Goal: Information Seeking & Learning: Learn about a topic

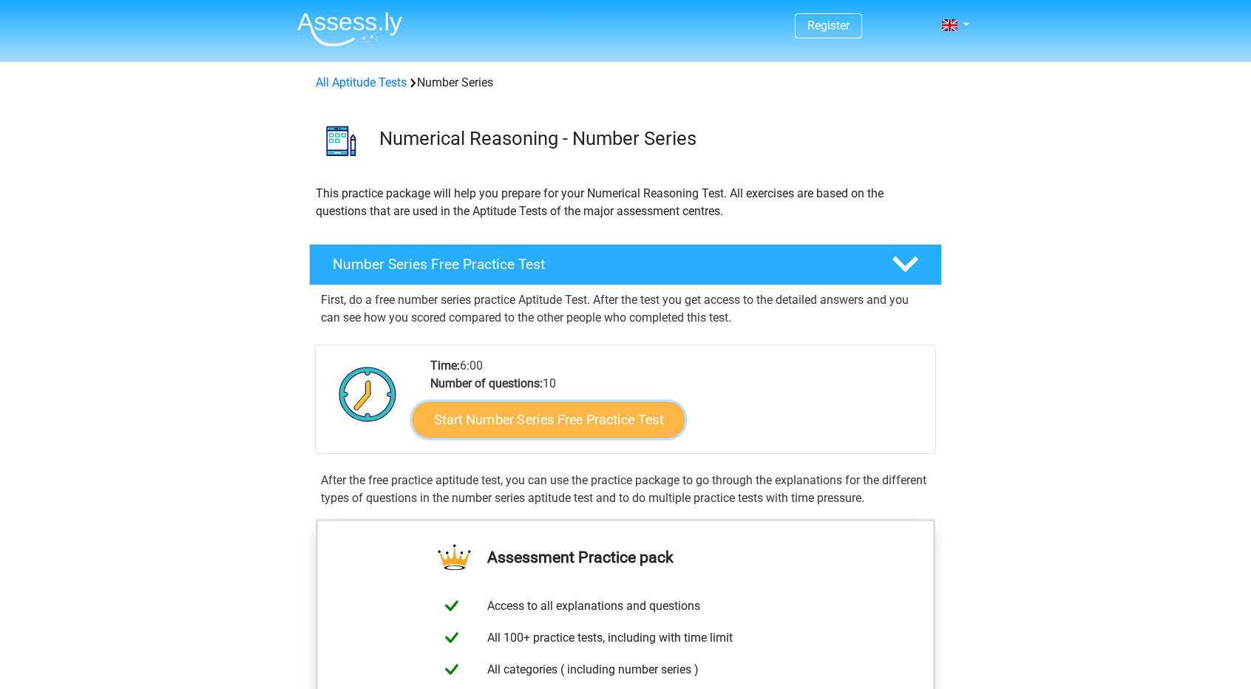
click at [528, 419] on link "Start Number Series Free Practice Test" at bounding box center [549, 419] width 272 height 35
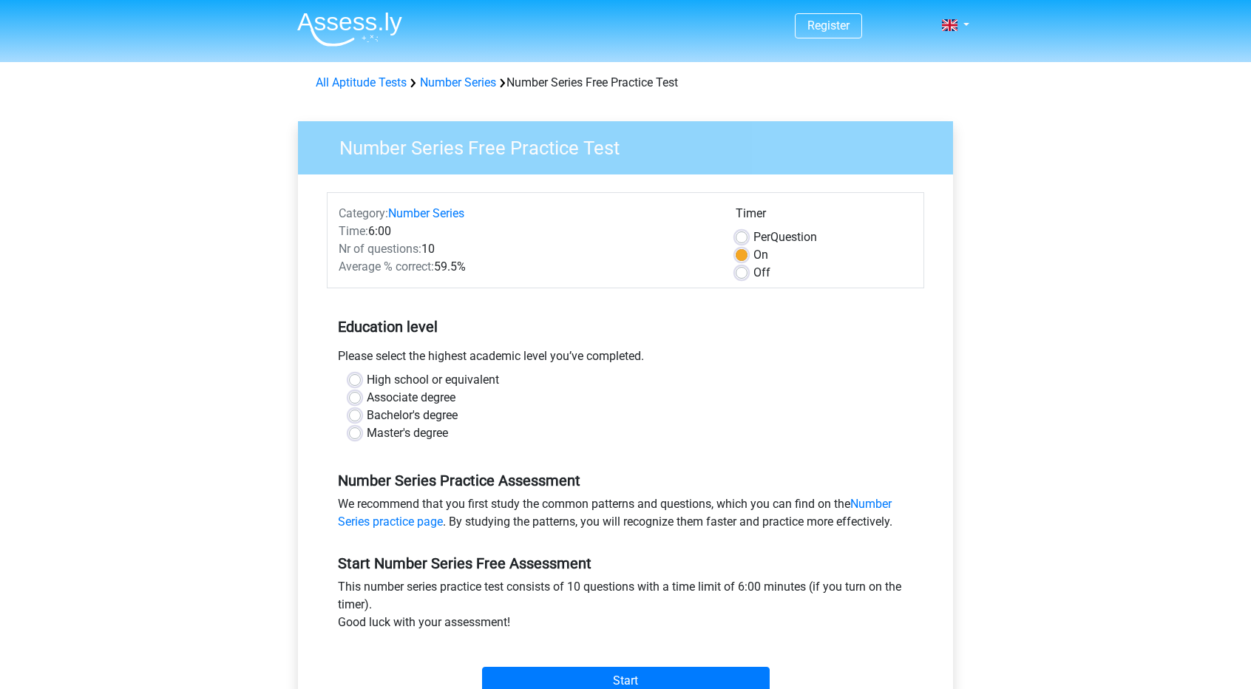
click at [367, 433] on label "Master's degree" at bounding box center [407, 433] width 81 height 18
click at [358, 433] on input "Master's degree" at bounding box center [355, 431] width 12 height 15
radio input "true"
click at [605, 677] on input "Start" at bounding box center [626, 681] width 288 height 28
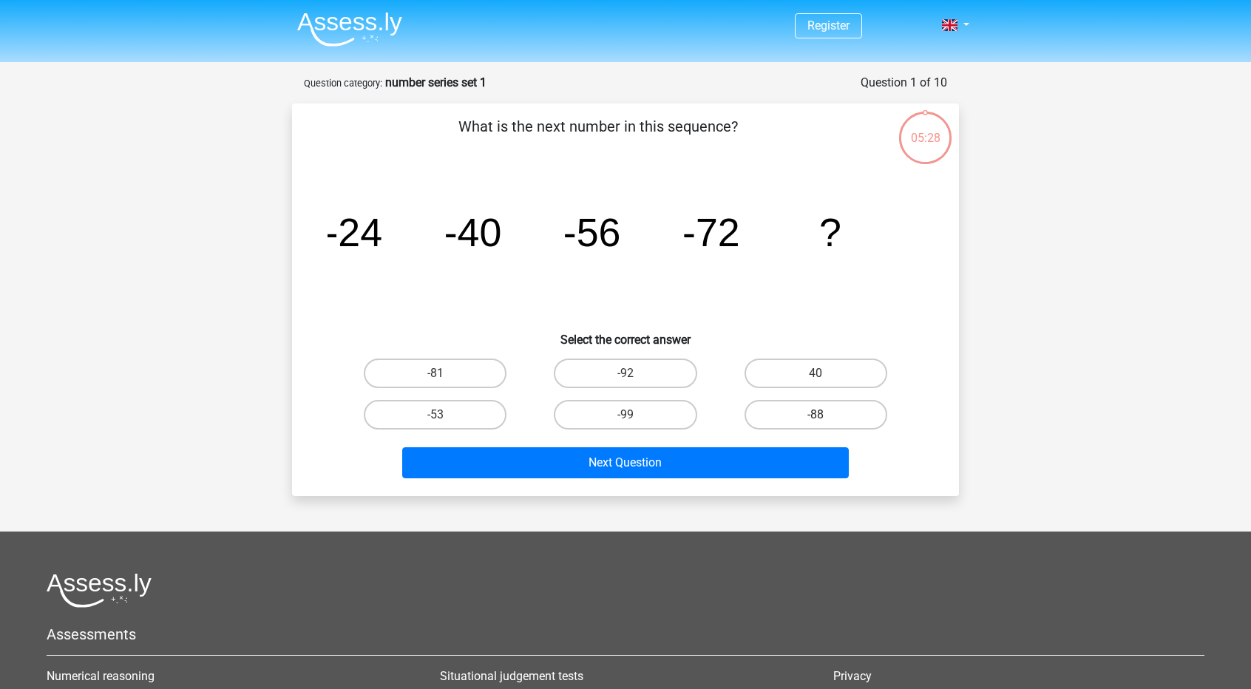
click at [798, 415] on label "-88" at bounding box center [816, 415] width 143 height 30
click at [816, 415] on input "-88" at bounding box center [821, 420] width 10 height 10
radio input "true"
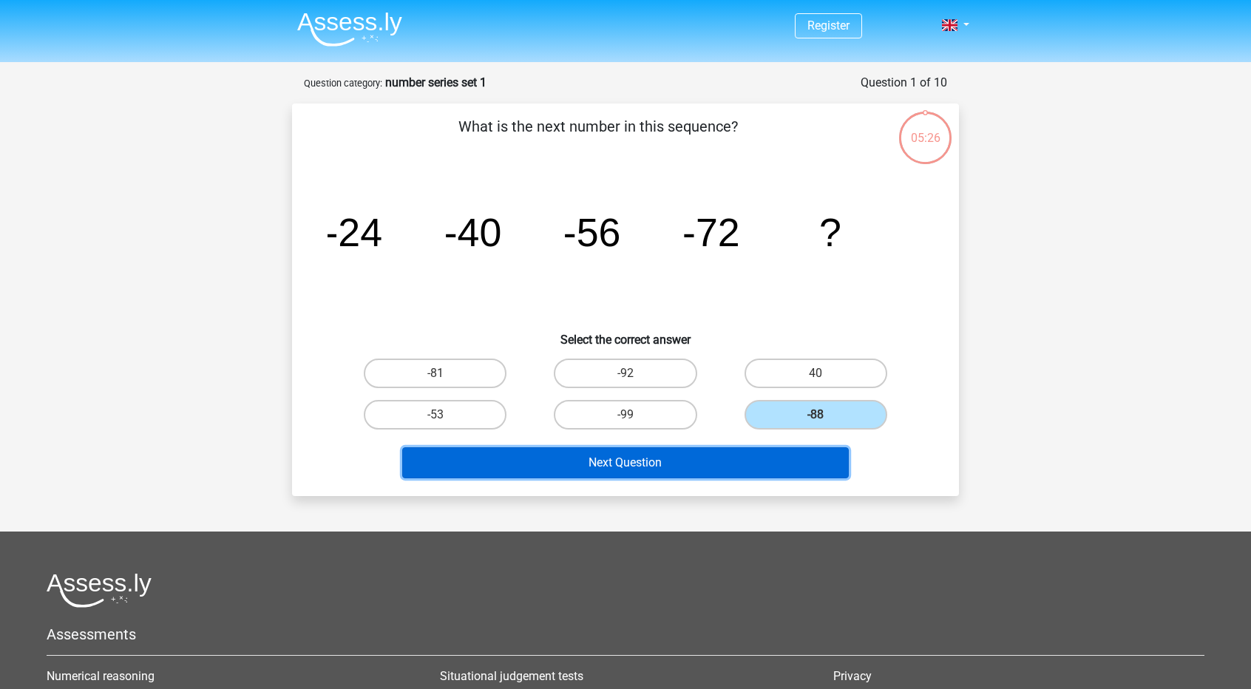
click at [647, 463] on button "Next Question" at bounding box center [625, 462] width 447 height 31
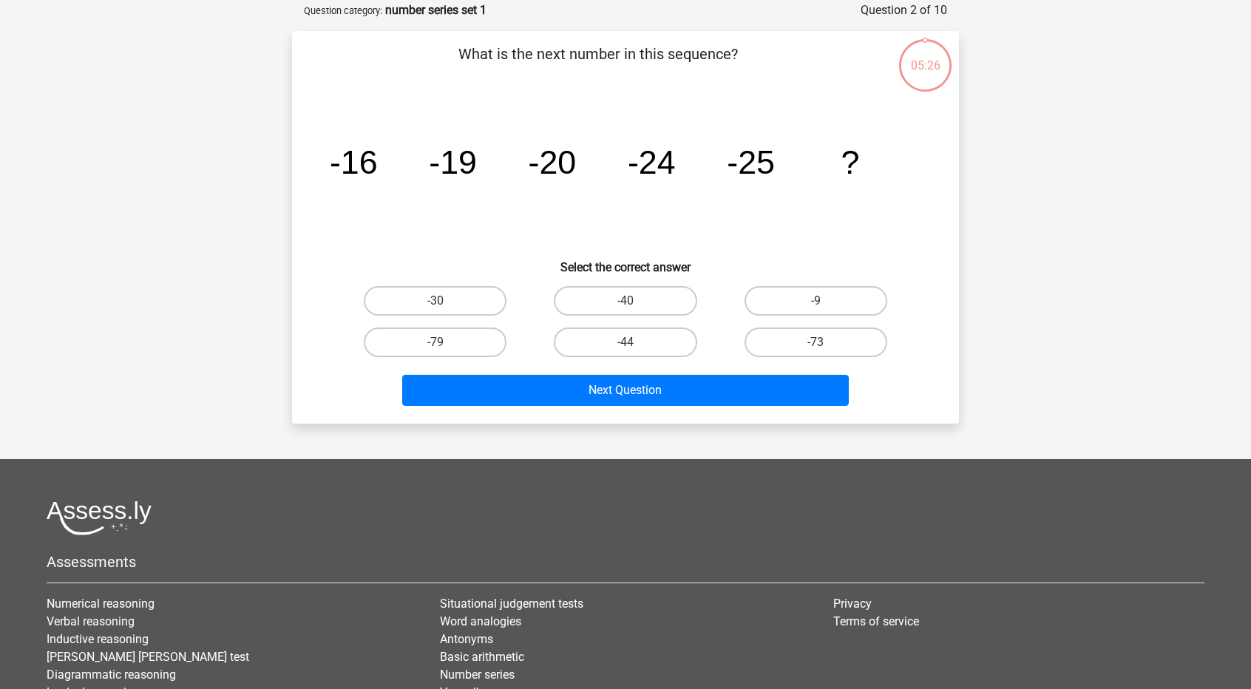
scroll to position [74, 0]
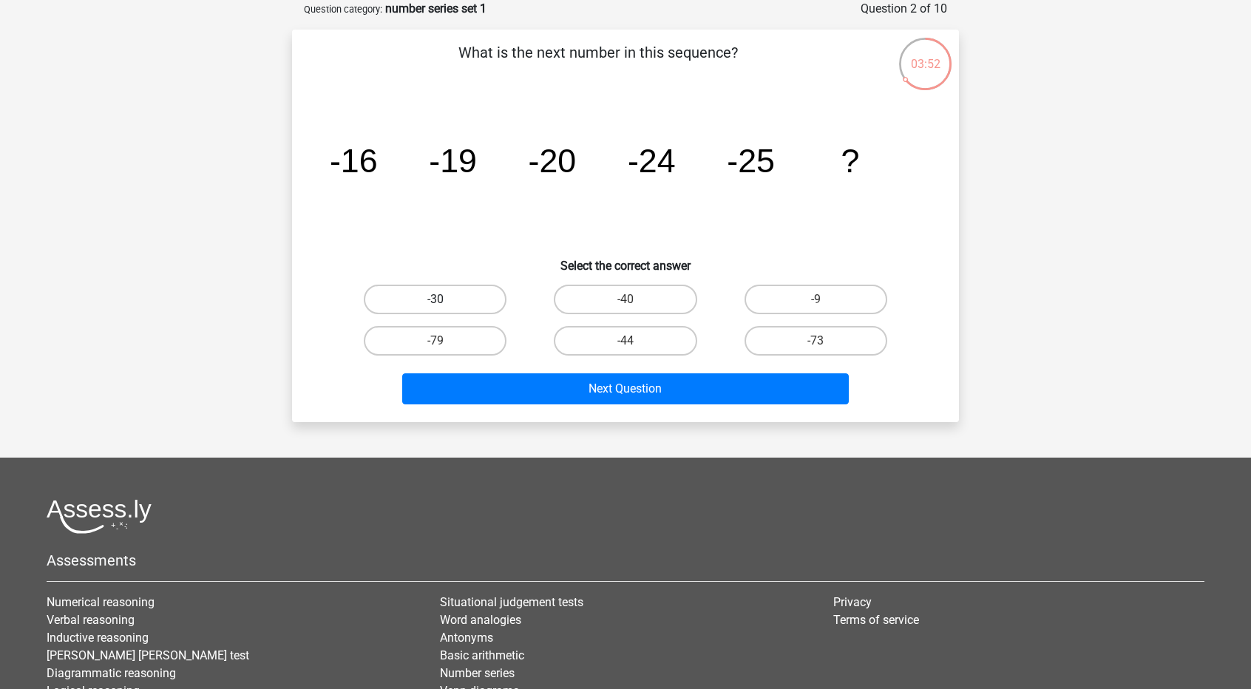
click at [433, 298] on label "-30" at bounding box center [435, 300] width 143 height 30
click at [436, 299] on input "-30" at bounding box center [441, 304] width 10 height 10
radio input "true"
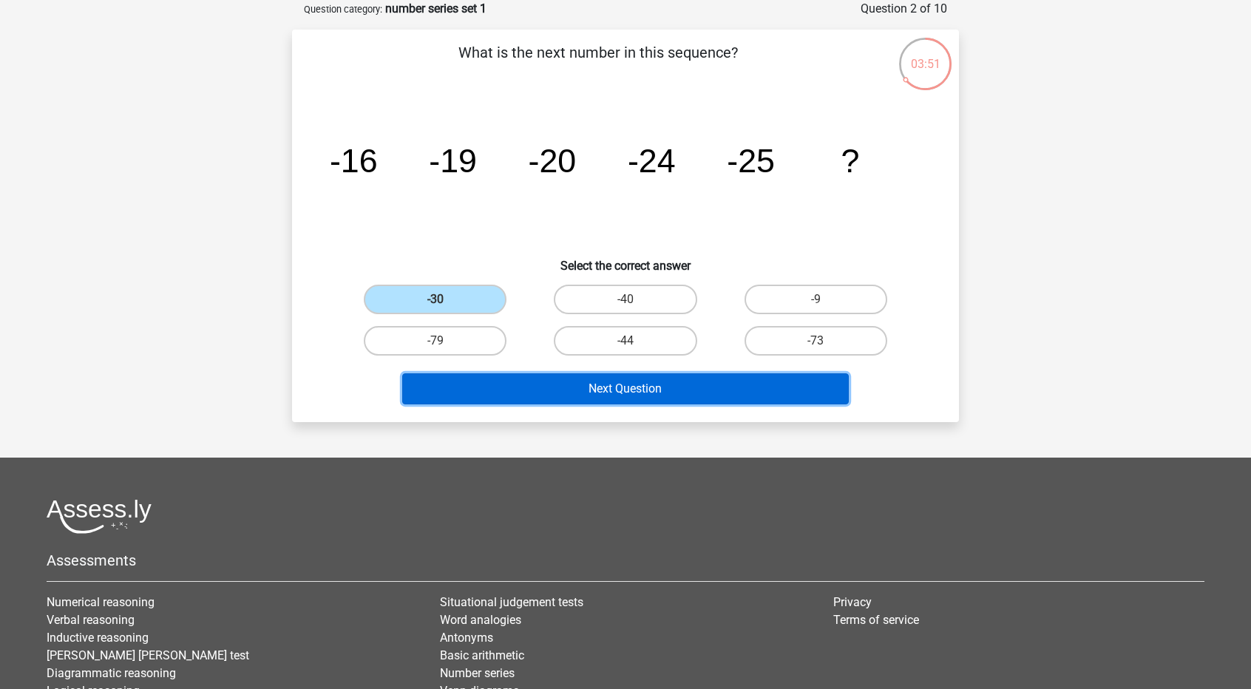
click at [512, 390] on button "Next Question" at bounding box center [625, 388] width 447 height 31
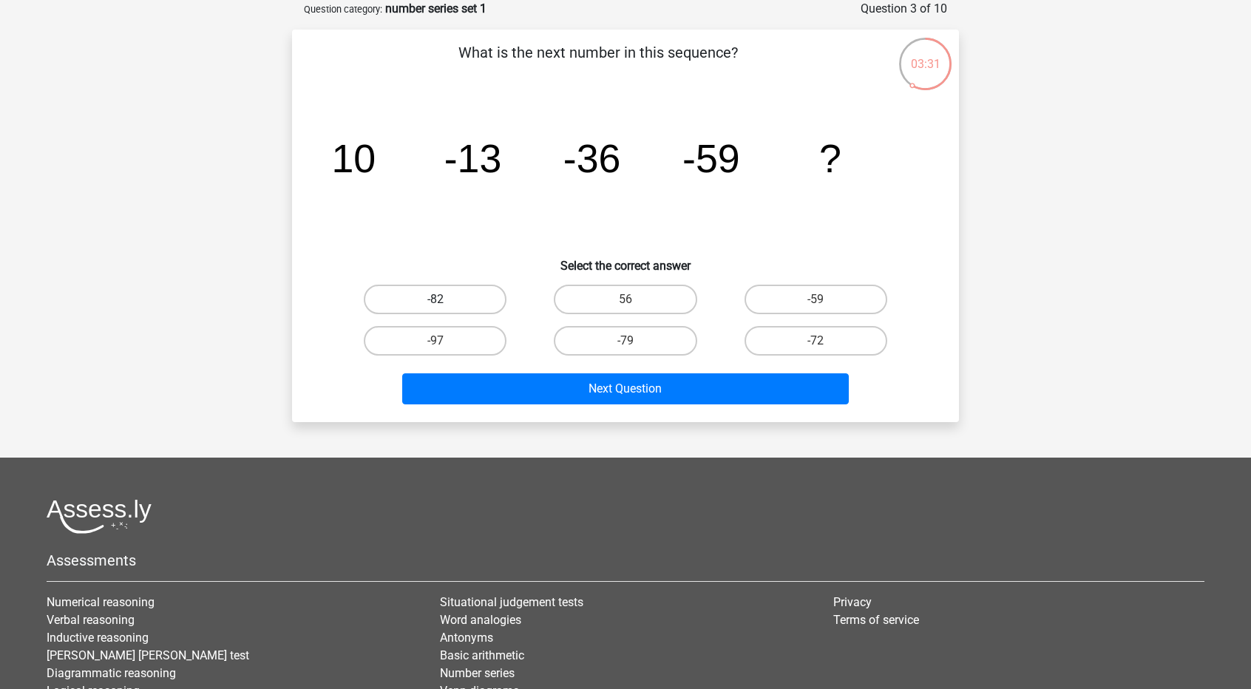
click at [454, 301] on label "-82" at bounding box center [435, 300] width 143 height 30
click at [445, 301] on input "-82" at bounding box center [441, 304] width 10 height 10
radio input "true"
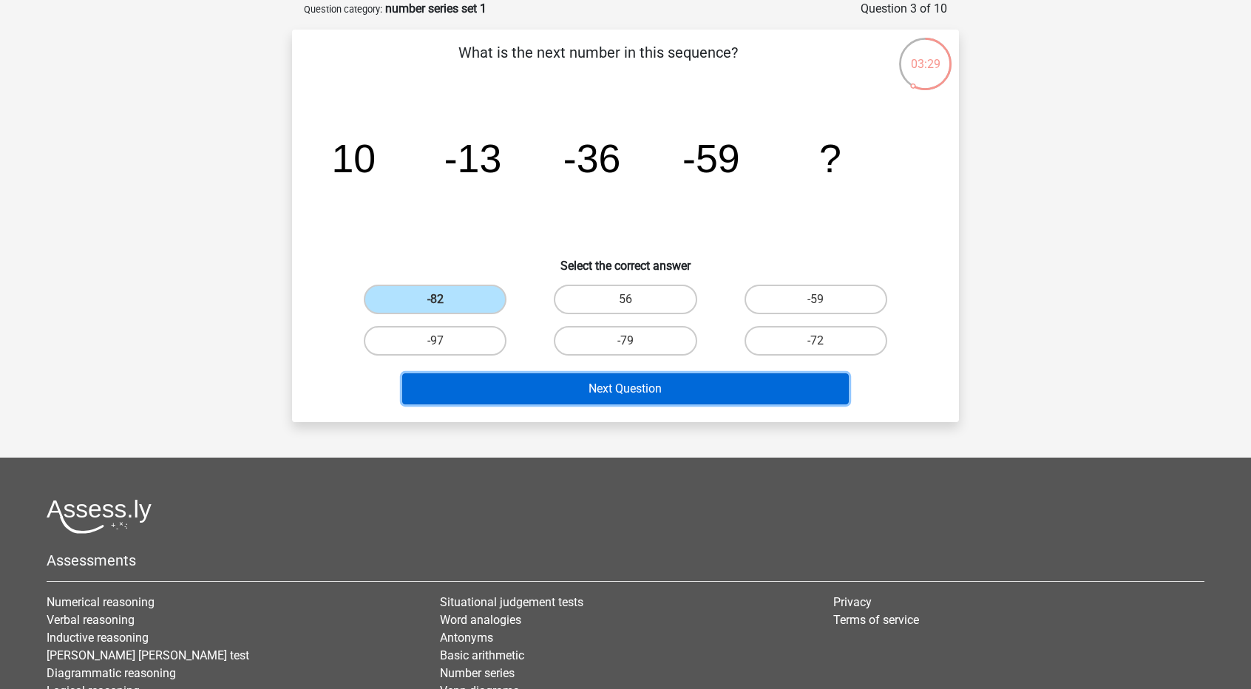
click at [521, 393] on button "Next Question" at bounding box center [625, 388] width 447 height 31
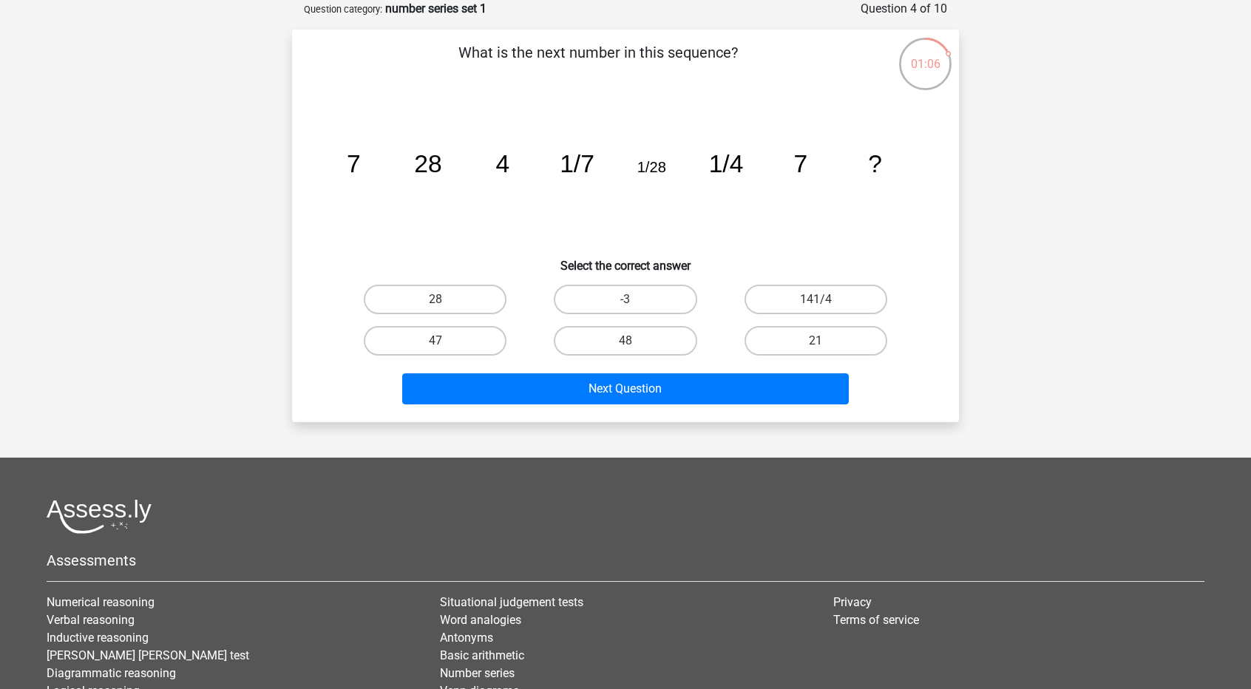
click at [441, 301] on input "28" at bounding box center [441, 304] width 10 height 10
radio input "true"
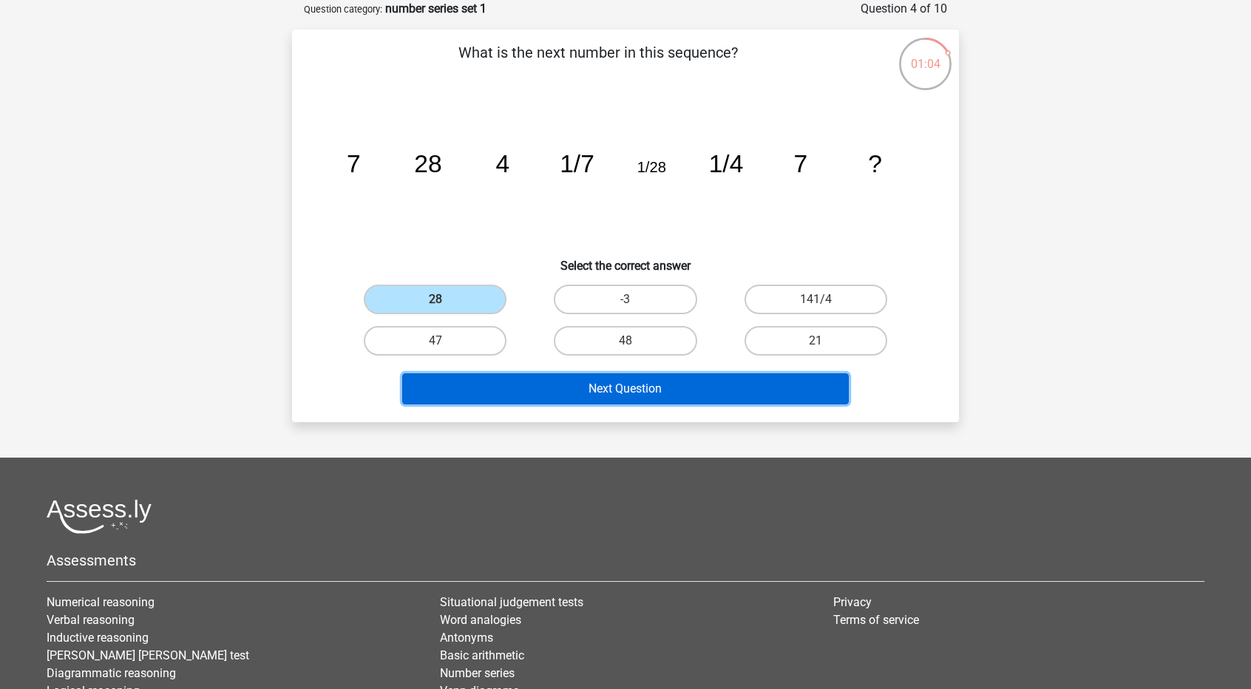
click at [605, 390] on button "Next Question" at bounding box center [625, 388] width 447 height 31
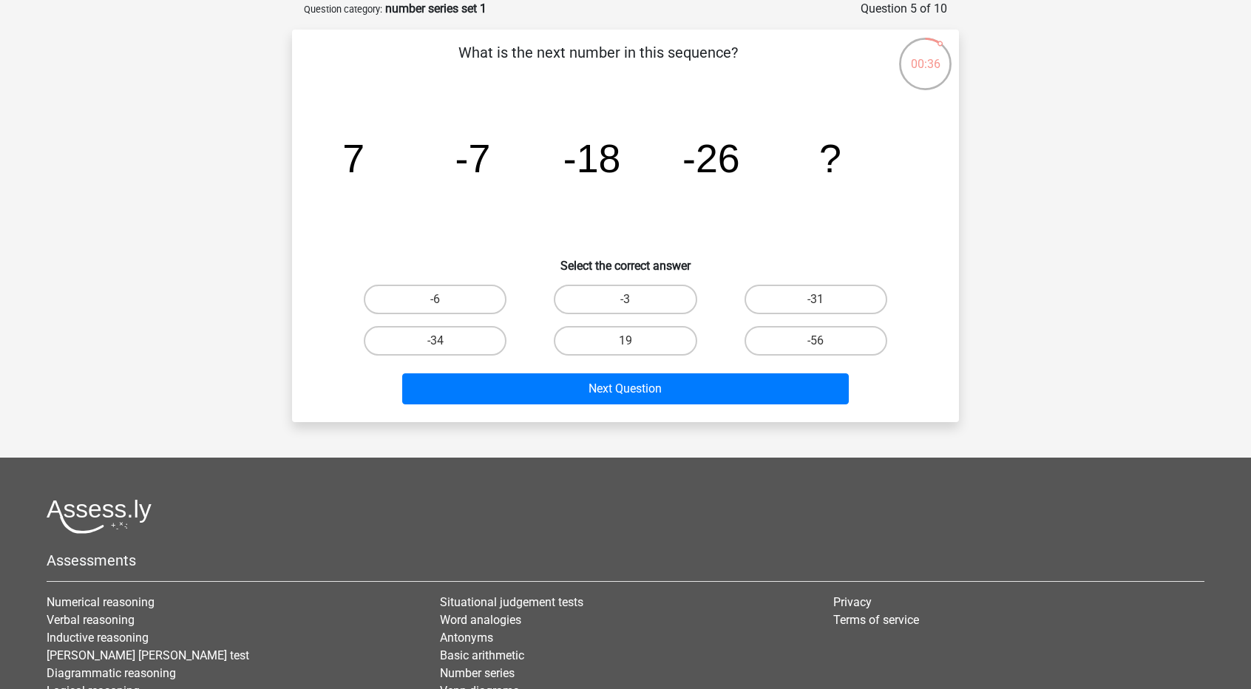
click at [822, 301] on input "-31" at bounding box center [821, 304] width 10 height 10
radio input "true"
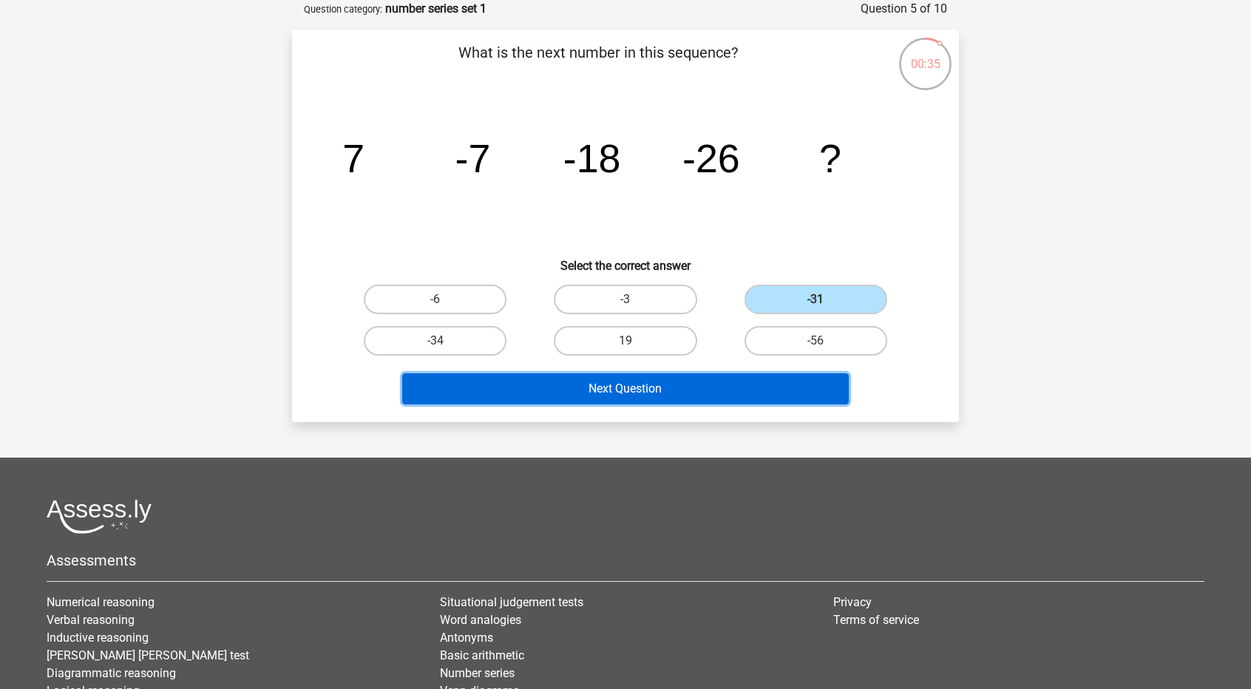
click at [704, 385] on button "Next Question" at bounding box center [625, 388] width 447 height 31
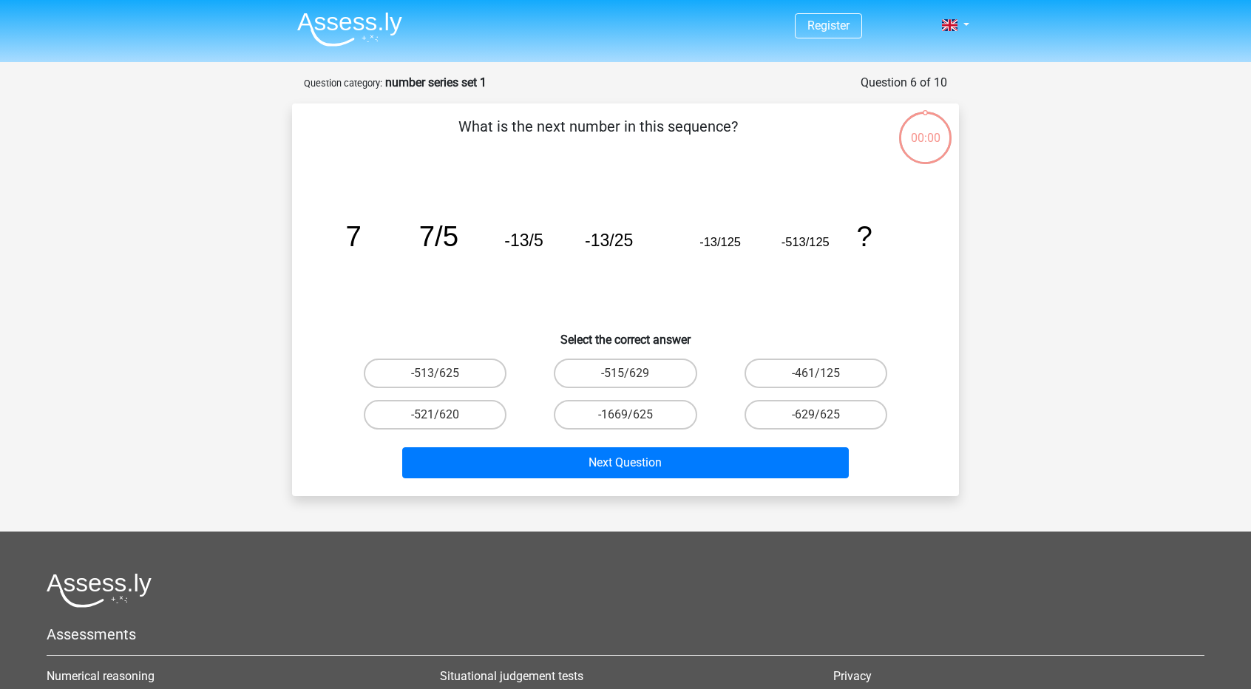
scroll to position [74, 0]
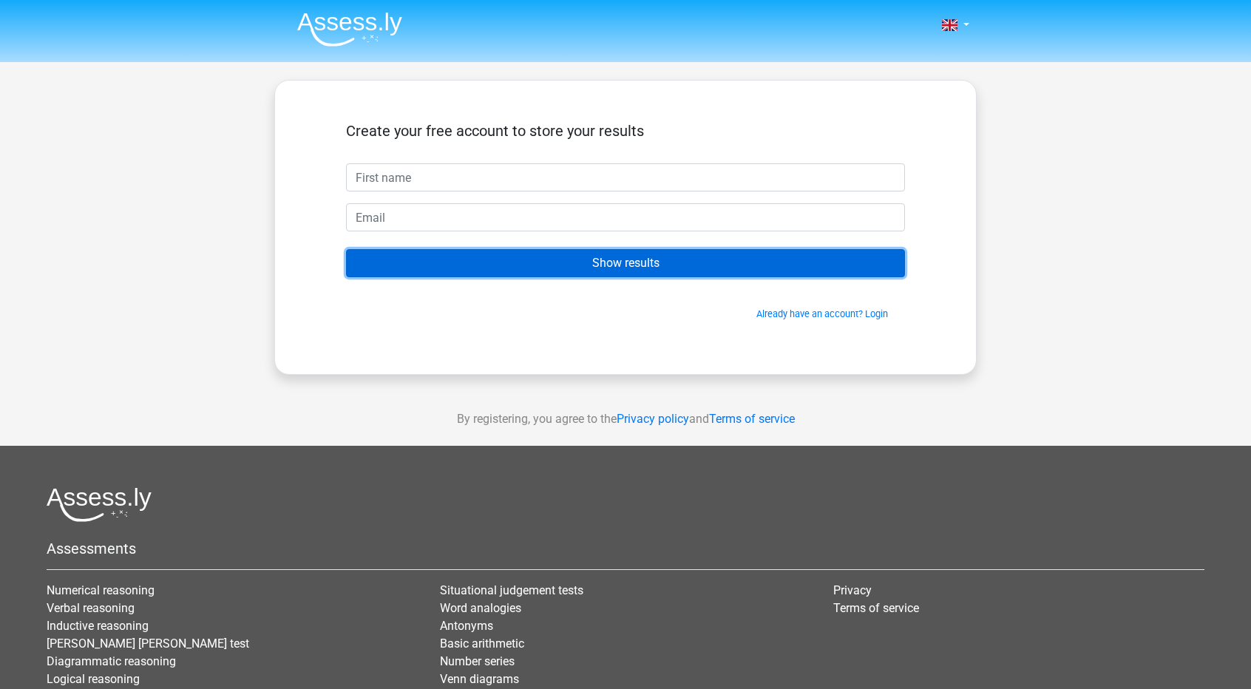
click at [644, 264] on input "Show results" at bounding box center [625, 263] width 559 height 28
